Goal: Communication & Community: Answer question/provide support

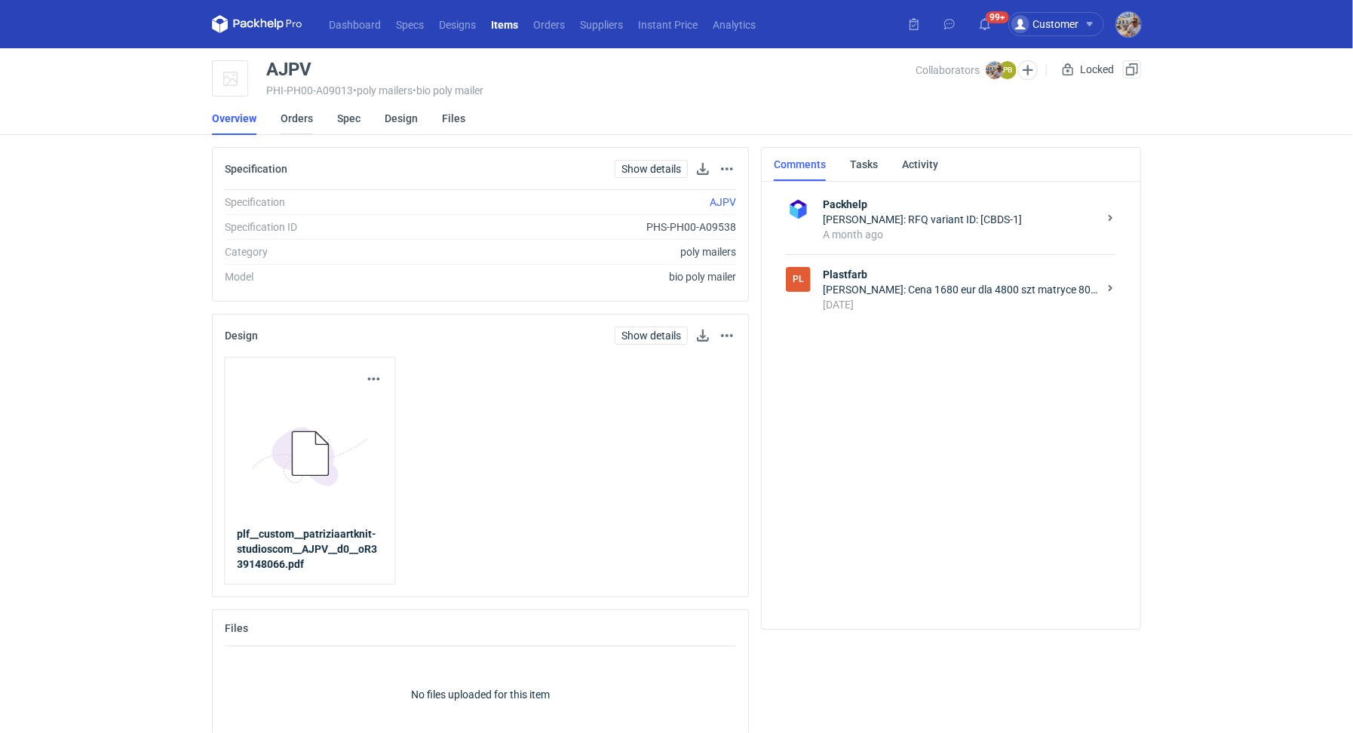
click at [302, 127] on link "Orders" at bounding box center [297, 118] width 32 height 33
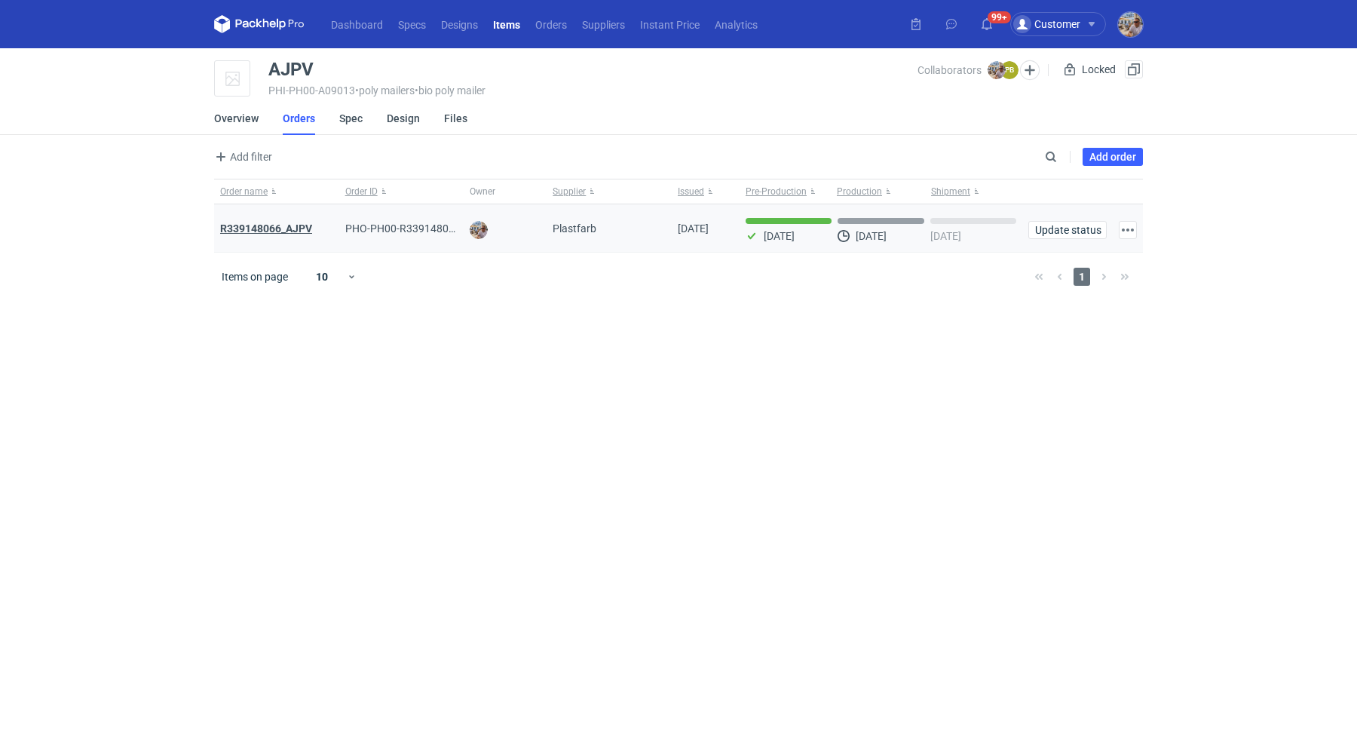
click at [287, 231] on strong "R339148066_AJPV" at bounding box center [266, 228] width 92 height 12
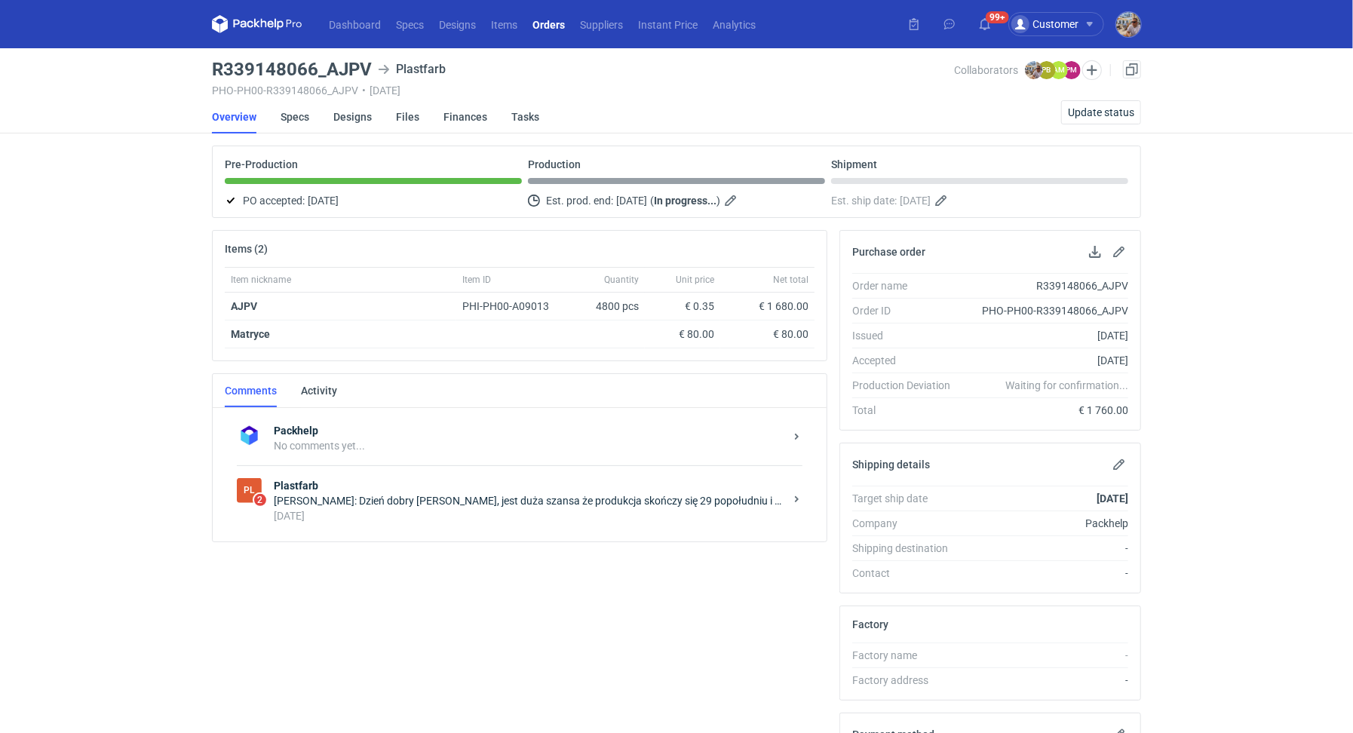
click at [427, 508] on div "[DATE]" at bounding box center [529, 515] width 511 height 15
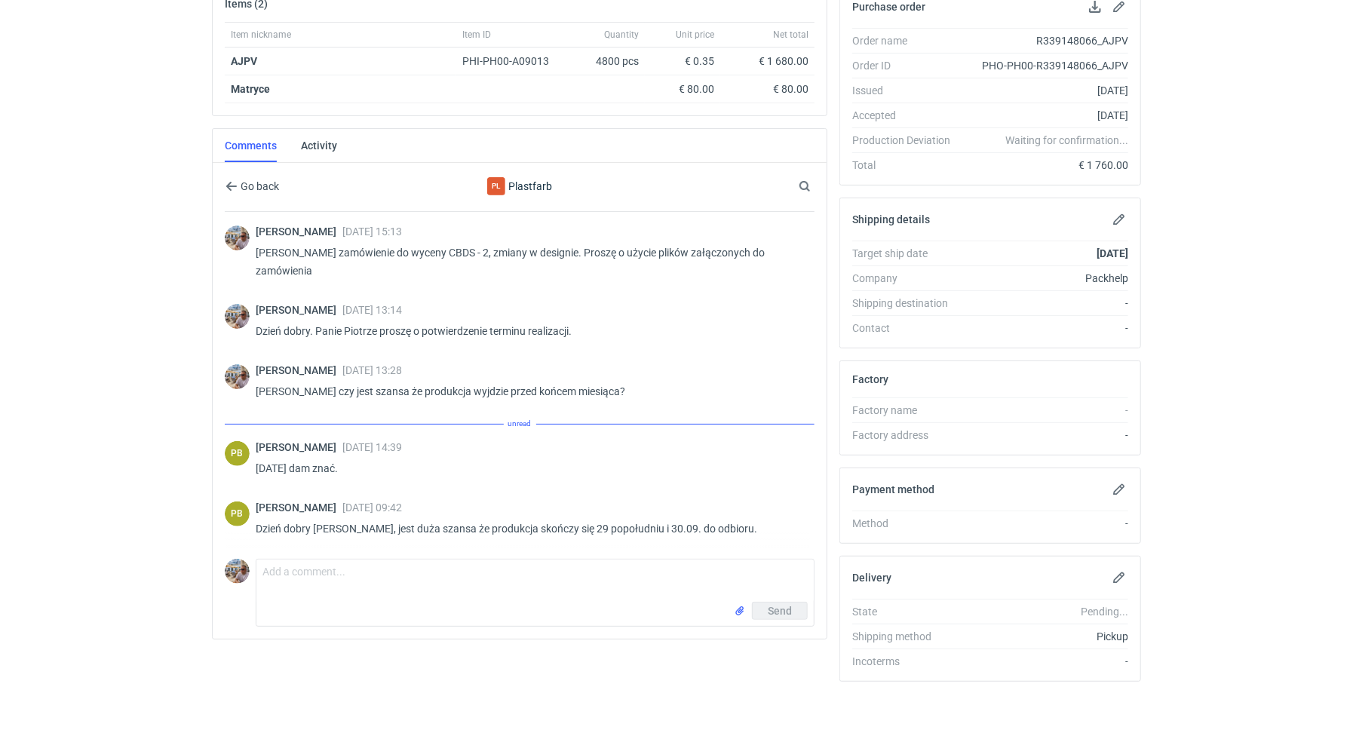
scroll to position [245, 0]
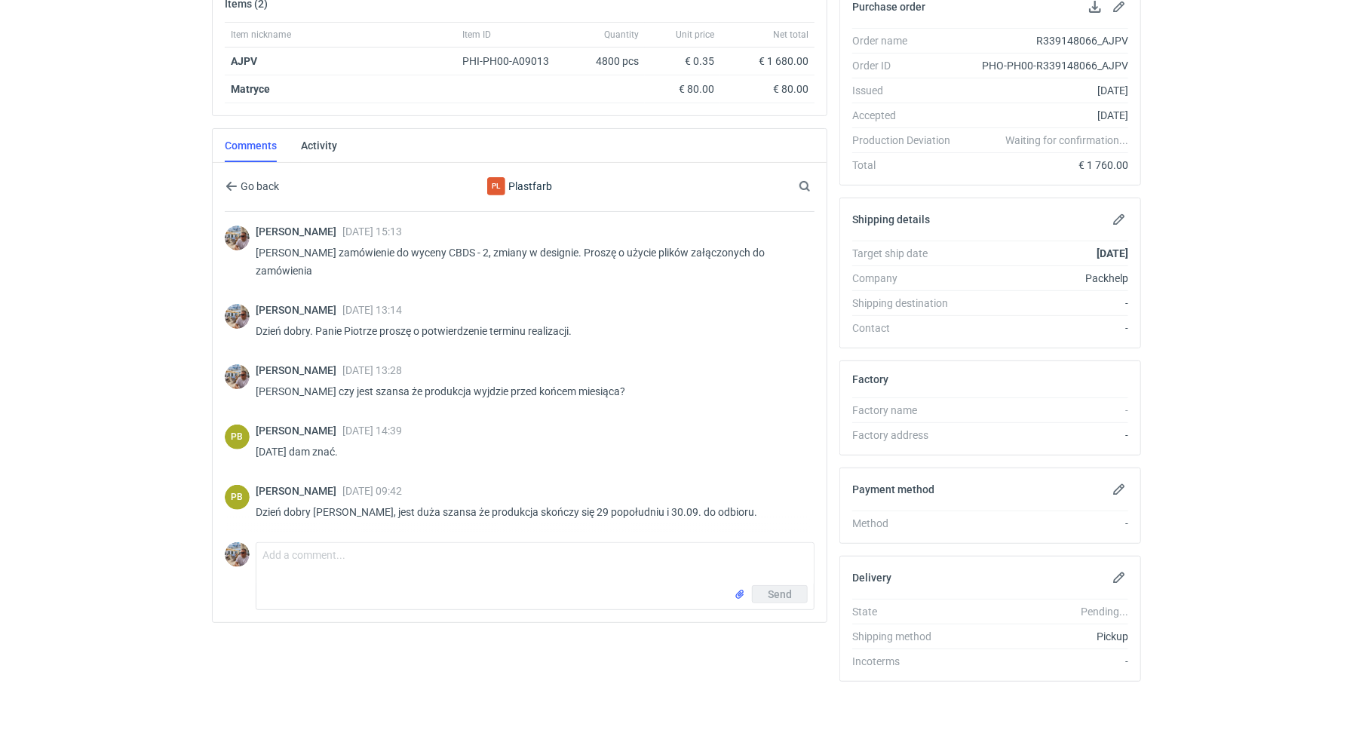
click at [371, 585] on div "Send" at bounding box center [534, 597] width 557 height 24
click at [366, 560] on textarea "Comment message" at bounding box center [534, 564] width 557 height 42
type textarea "Dzień dobry. [PERSON_NAME] czy uda się zgłosić [DATE] do odbioru?"
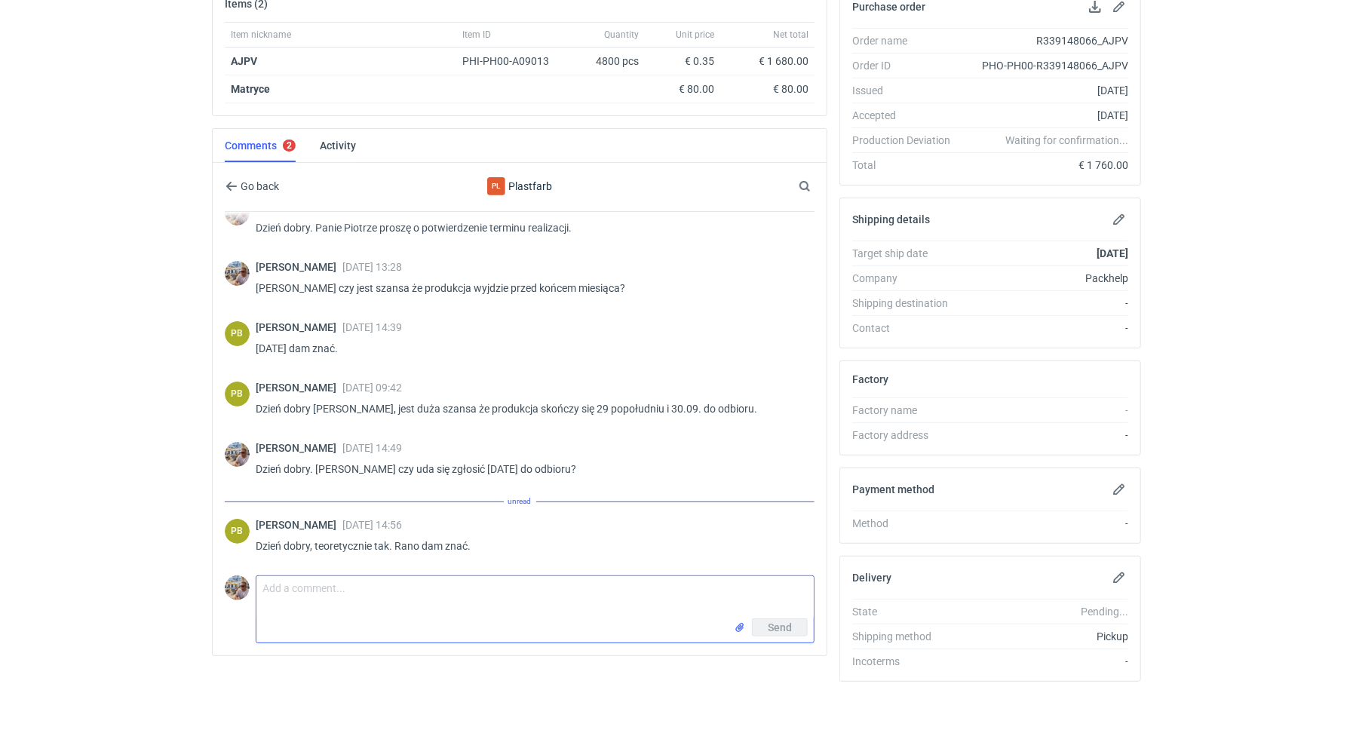
scroll to position [87, 0]
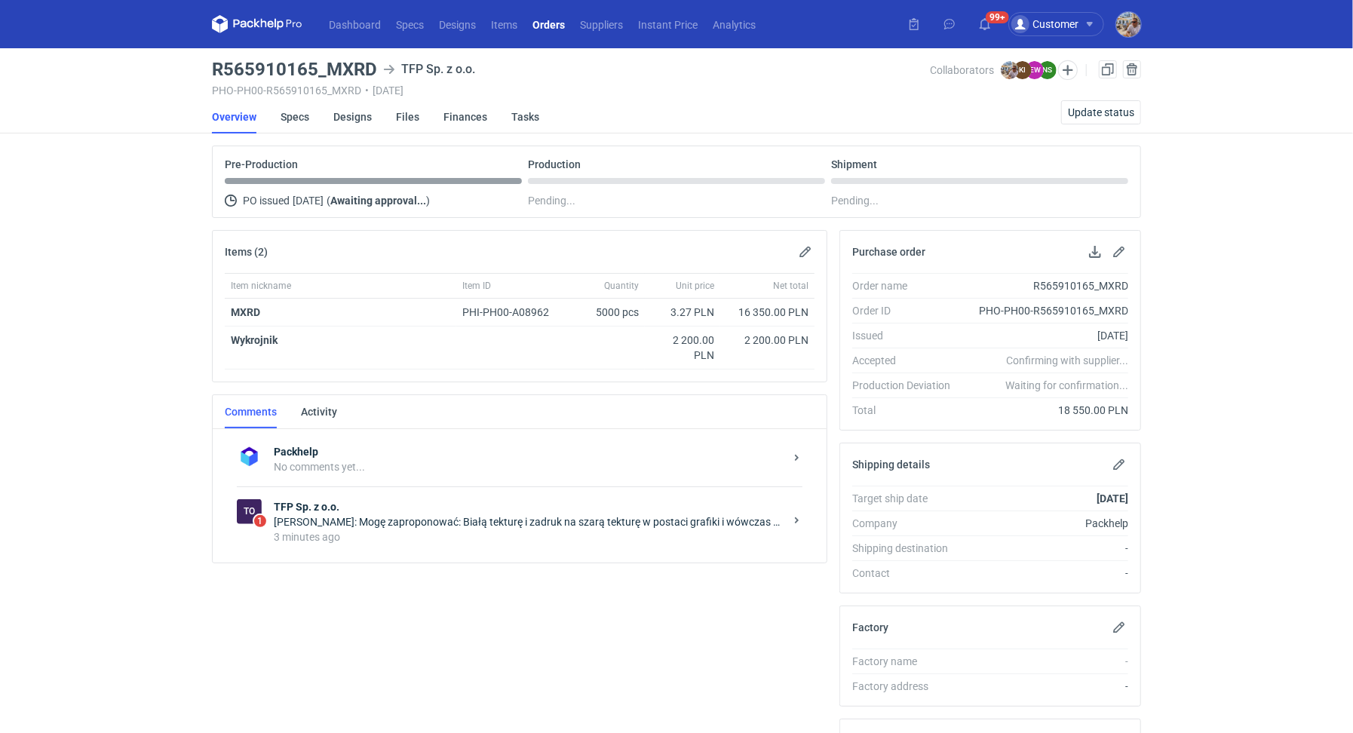
click at [399, 555] on div "Packhelp No comments yet... To 1 TFP Sp. z o.o. [PERSON_NAME]: Mogę zaproponowa…" at bounding box center [520, 495] width 614 height 133
click at [415, 520] on div "[PERSON_NAME]: Mogę zaproponować: Białą tekturę i zadruk na szarą tekturę w pos…" at bounding box center [529, 521] width 511 height 15
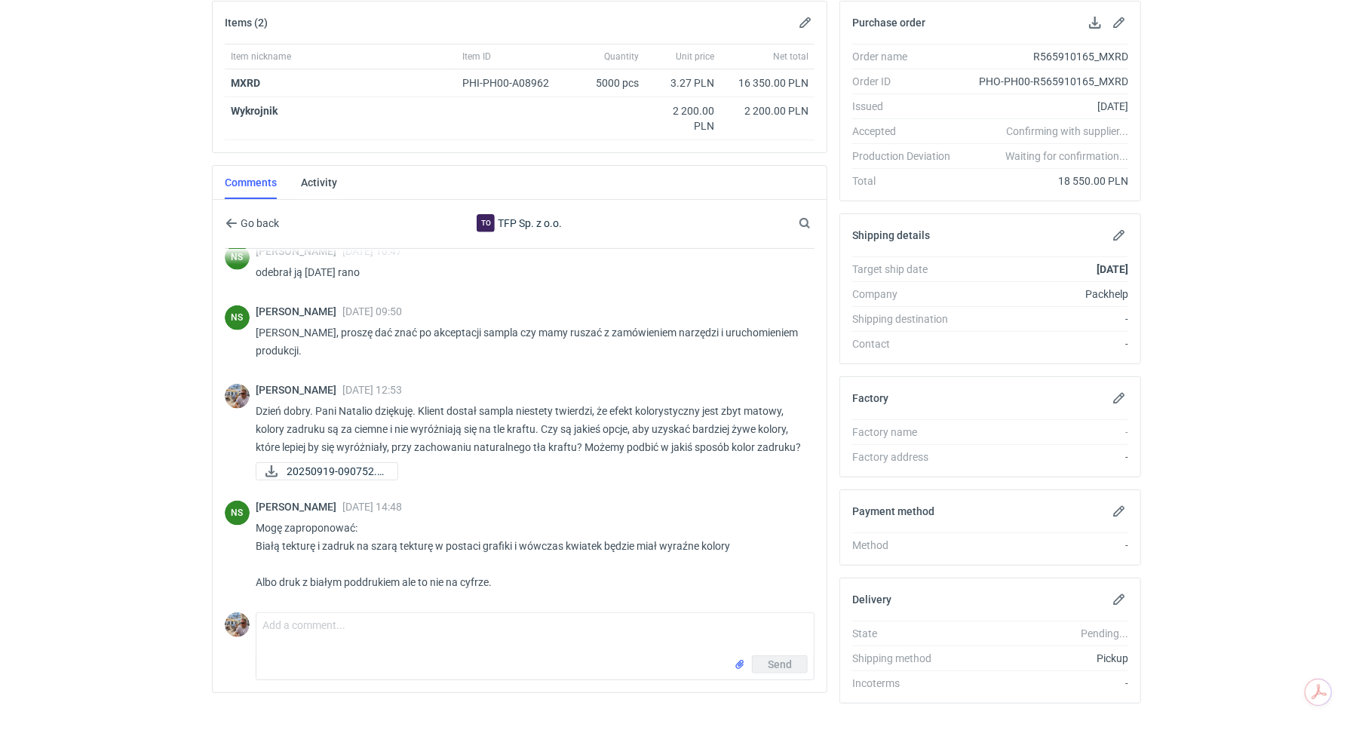
scroll to position [232, 0]
click at [330, 632] on textarea "Comment message" at bounding box center [534, 631] width 557 height 42
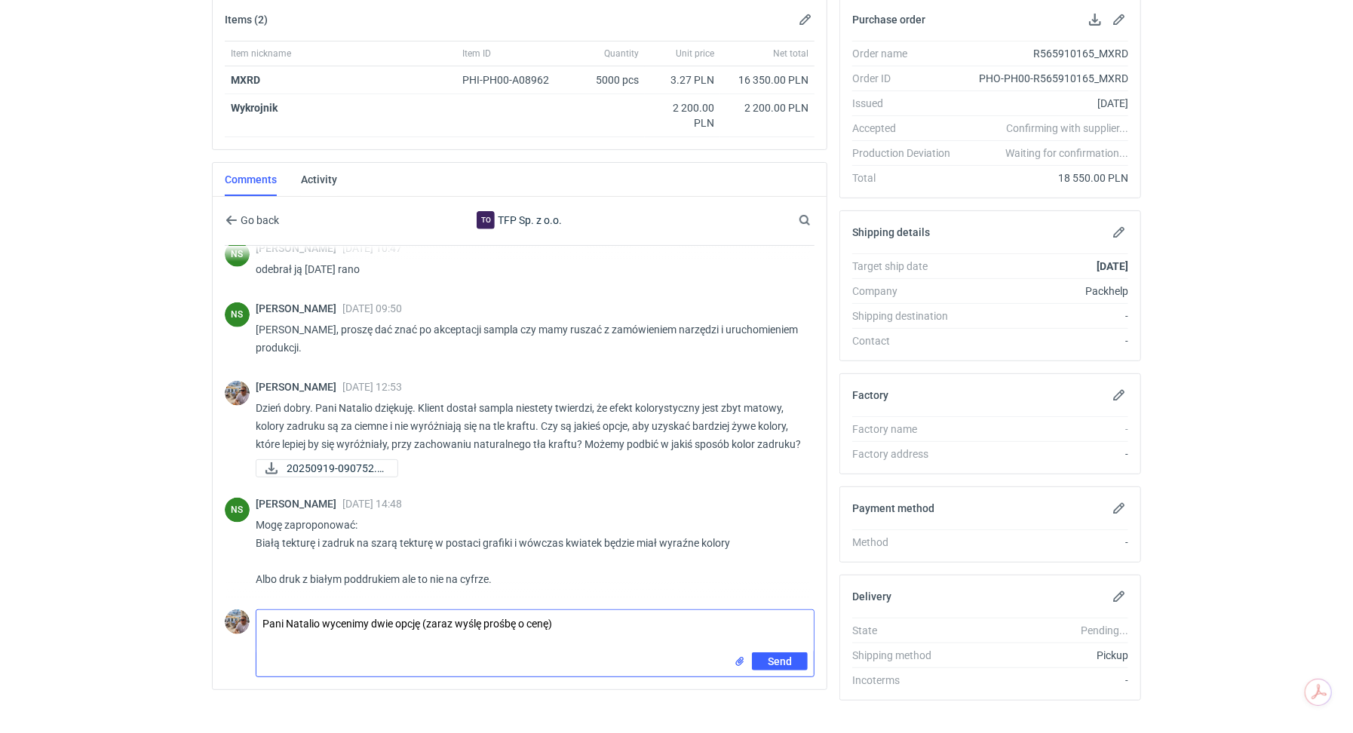
paste textarea "zewnętrznie kraft, wewnętrznie bielony surowiec z zadrukiem cyfrą druk offset, …"
click at [258, 639] on textarea "Pani Natalio wycenimy dwie opcję (zaraz wyślę prośbę o cenę) zewnętrznie kraft,…" at bounding box center [534, 636] width 557 height 52
click at [259, 650] on textarea "Pani Natalio wycenimy dwie opcję (zaraz wyślę prośbę o cenę) - zewnętrznie kraf…" at bounding box center [534, 636] width 557 height 52
type textarea "Pani Natalio wycenimy dwie opcję (zaraz wyślę prośbę o cenę) - zewnętrznie kraf…"
click at [775, 670] on span "Send" at bounding box center [780, 671] width 24 height 11
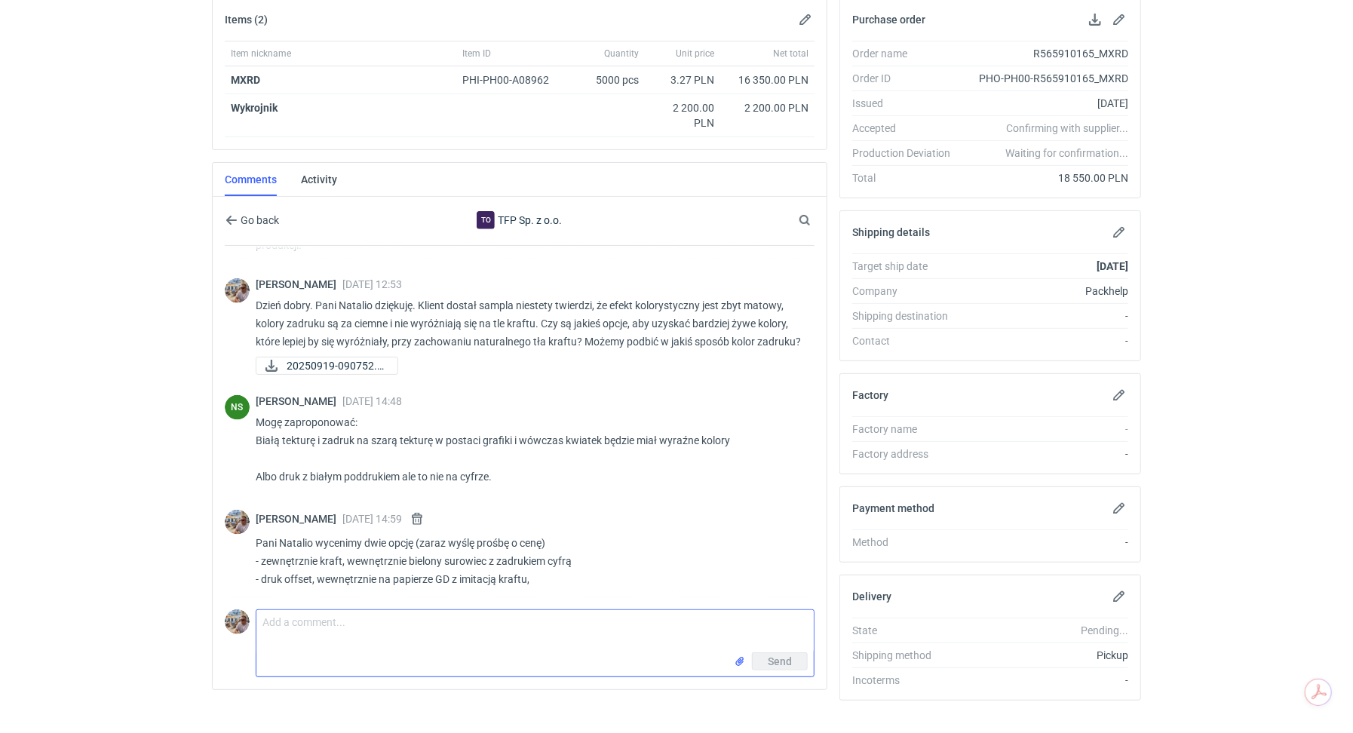
scroll to position [1231, 0]
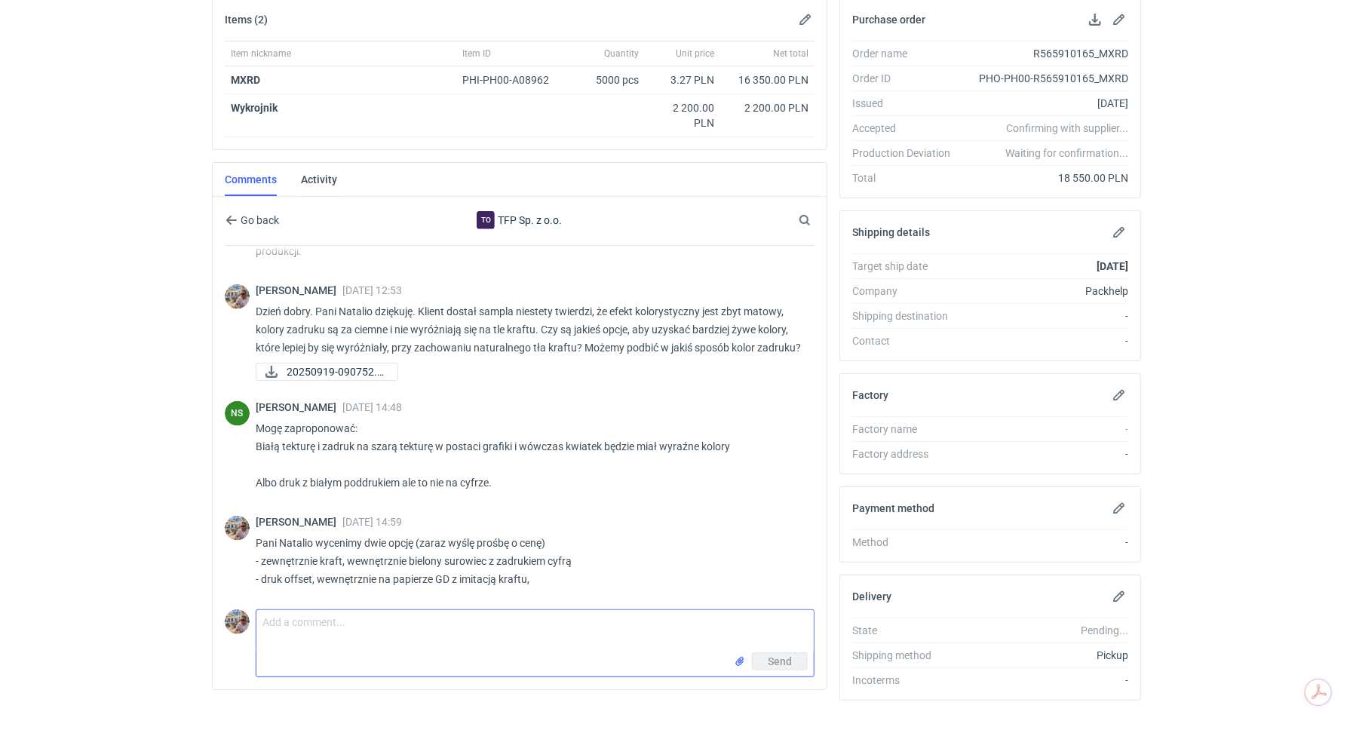
click at [348, 633] on textarea "Comment message" at bounding box center [534, 631] width 557 height 42
drag, startPoint x: 525, startPoint y: 477, endPoint x: 252, endPoint y: 473, distance: 273.0
click at [252, 473] on div "NS Natalia Stępak 29 Sep 2025 14:48 Mogę zaproponować: Białą tekturę i zadruk n…" at bounding box center [520, 449] width 590 height 115
copy p "Albo druk z białym poddrukiem ale to nie na cyfrze."
click at [302, 624] on textarea "Comment message" at bounding box center [534, 631] width 557 height 42
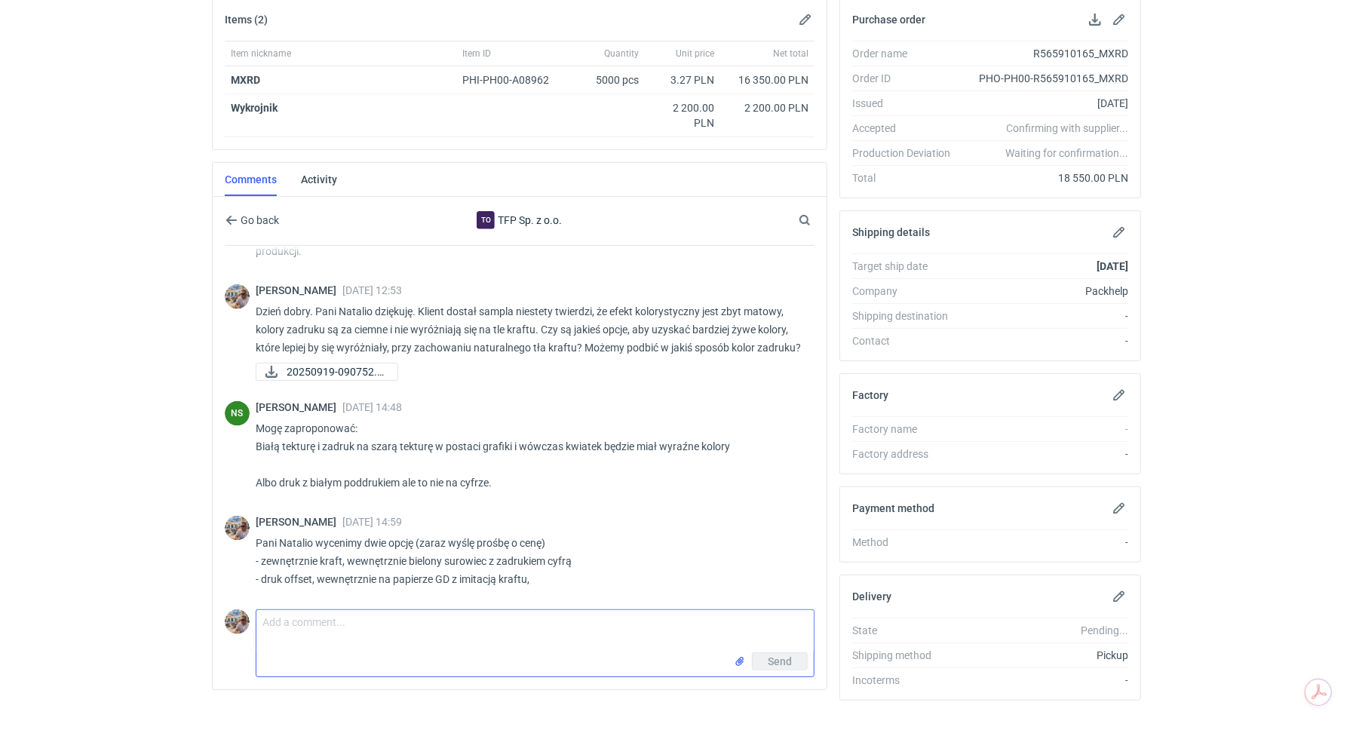
paste textarea "Albo druk z białym poddrukiem ale to nie na cyfrze."
type textarea "Albo druk z białym poddrukiem ale to nie na cyfrze. Pani Natalio proszę rozwiną…"
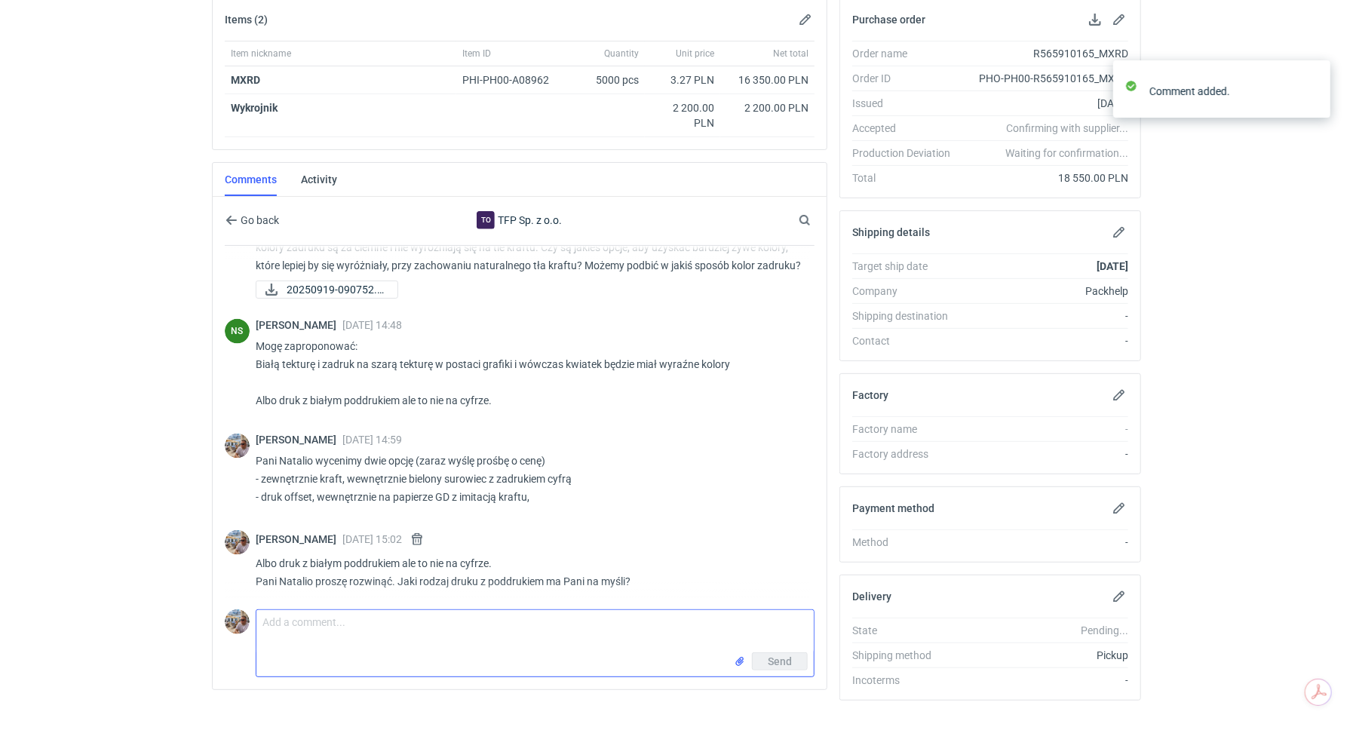
scroll to position [1316, 0]
